Goal: Communication & Community: Share content

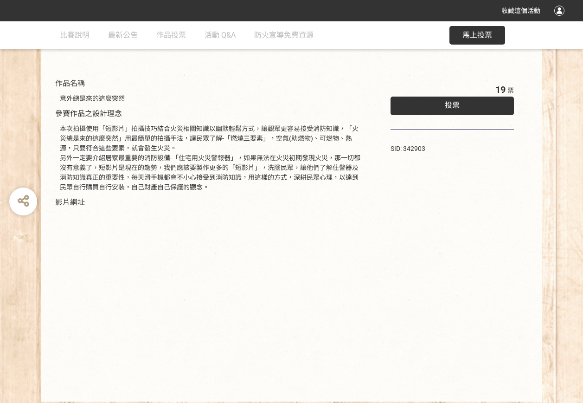
scroll to position [93, 0]
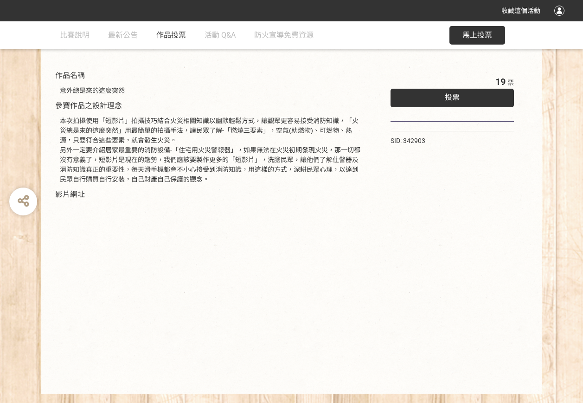
click at [170, 33] on span "作品投票" at bounding box center [171, 35] width 30 height 9
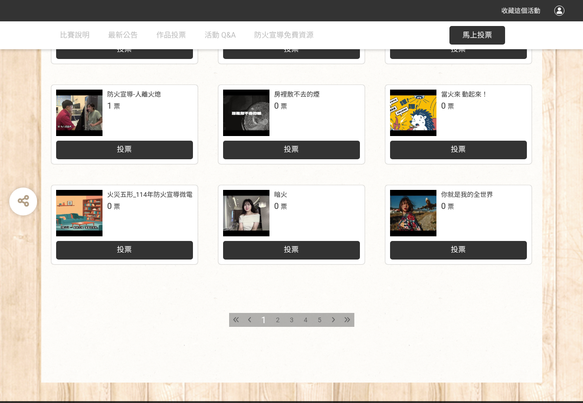
scroll to position [404, 0]
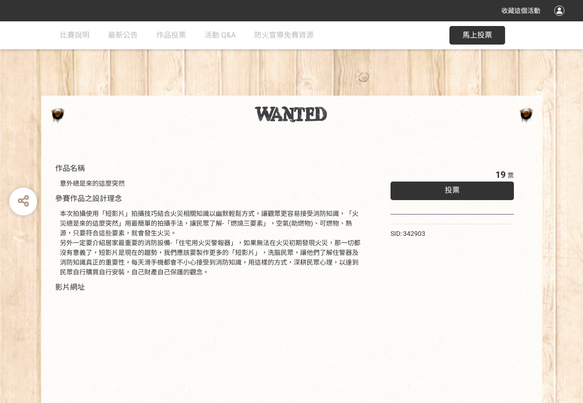
click at [447, 191] on span "投票" at bounding box center [452, 190] width 15 height 9
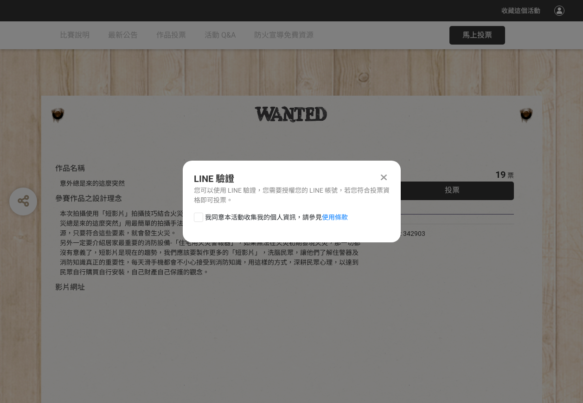
click at [203, 217] on div at bounding box center [198, 216] width 9 height 9
checkbox input "true"
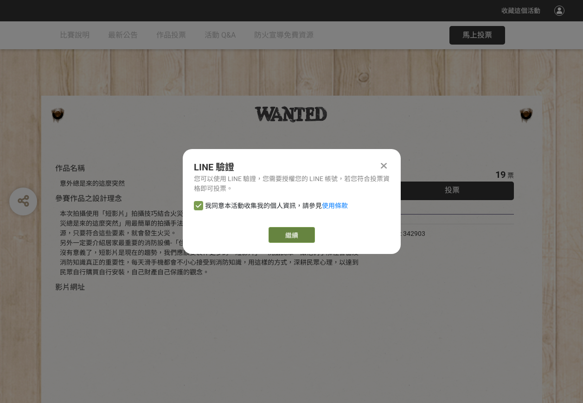
click at [298, 232] on link "繼續" at bounding box center [292, 235] width 46 height 16
